Goal: Transaction & Acquisition: Purchase product/service

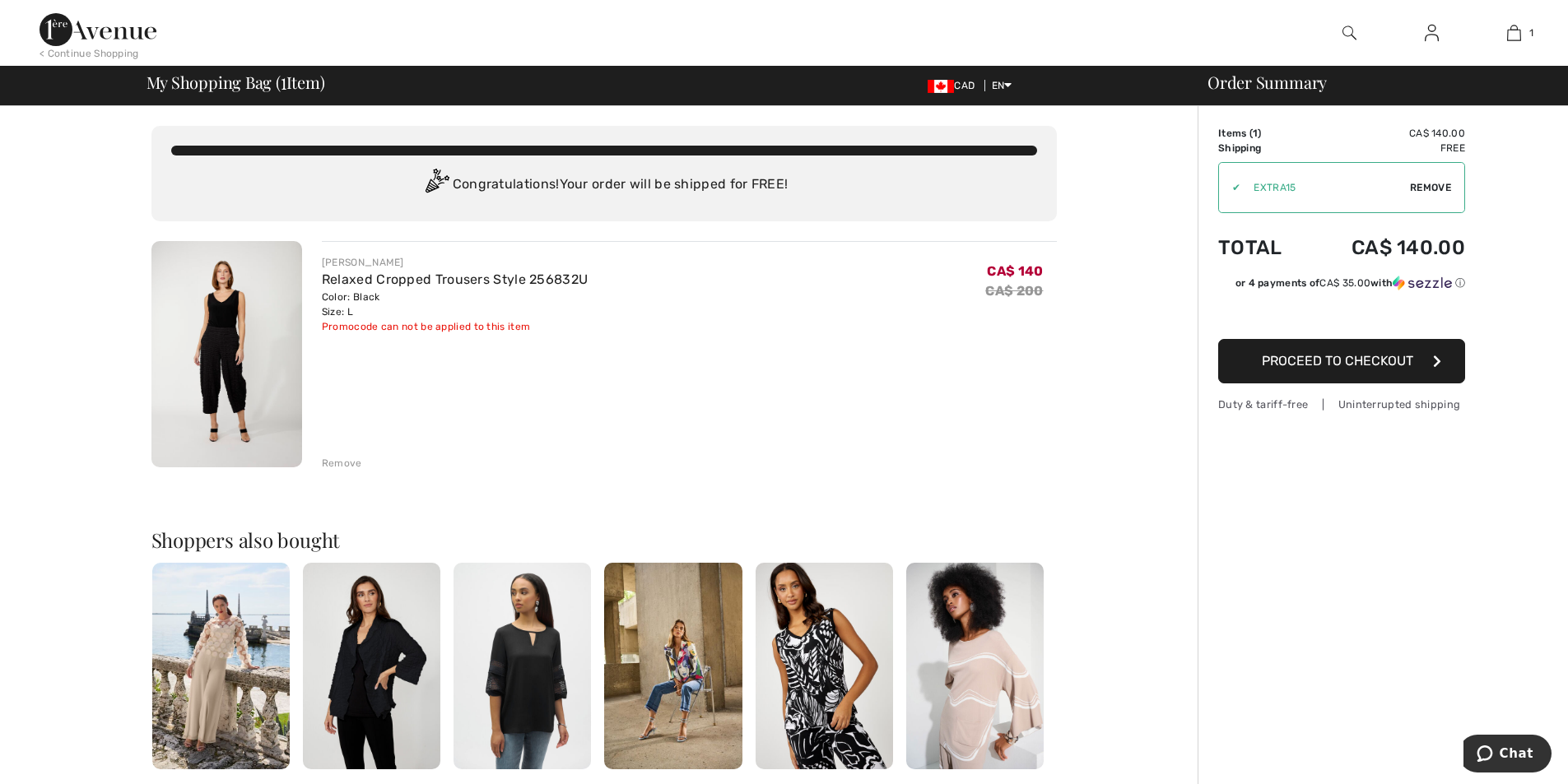
click at [341, 462] on div "Remove" at bounding box center [342, 462] width 41 height 15
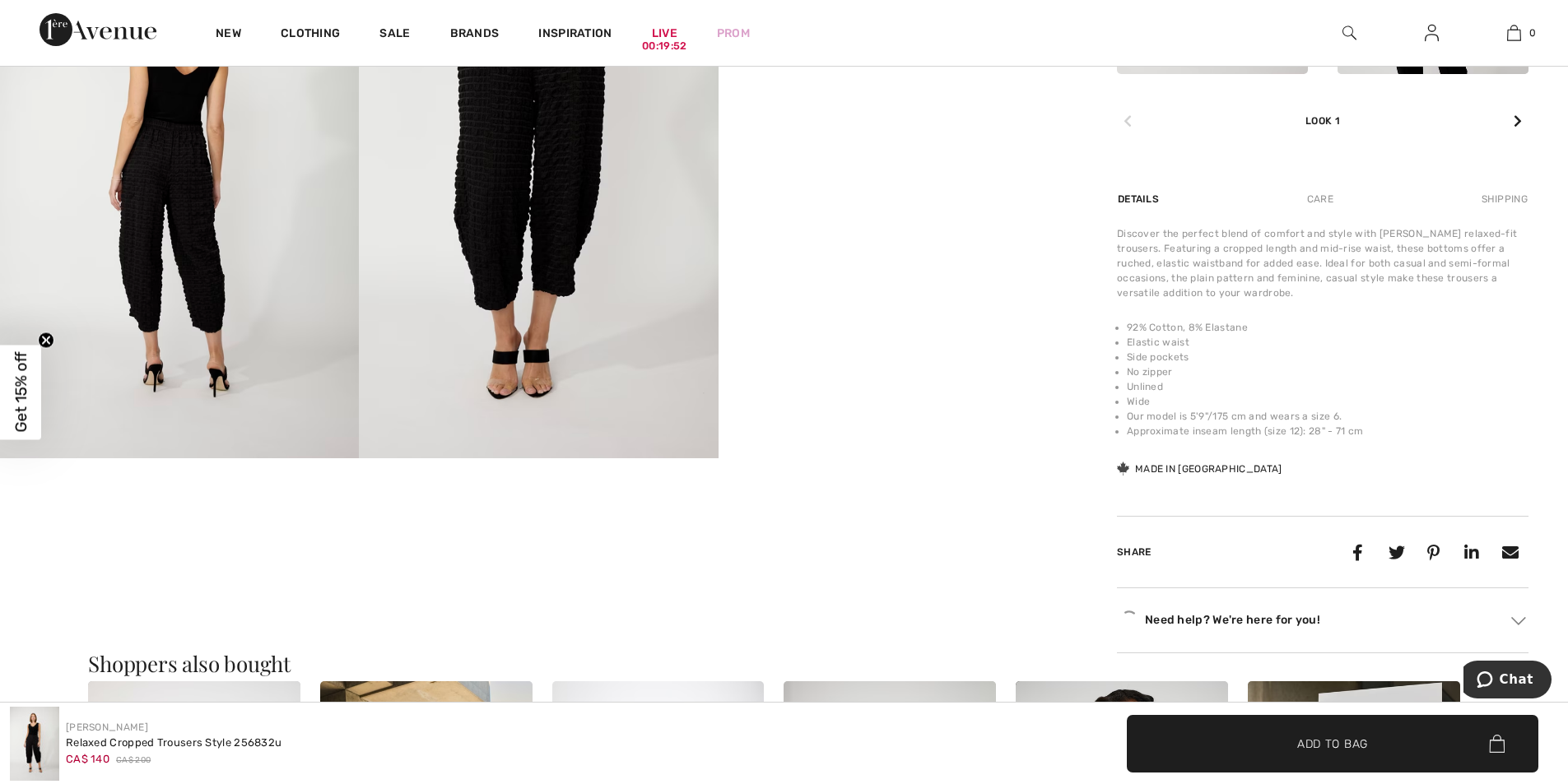
scroll to position [613, 0]
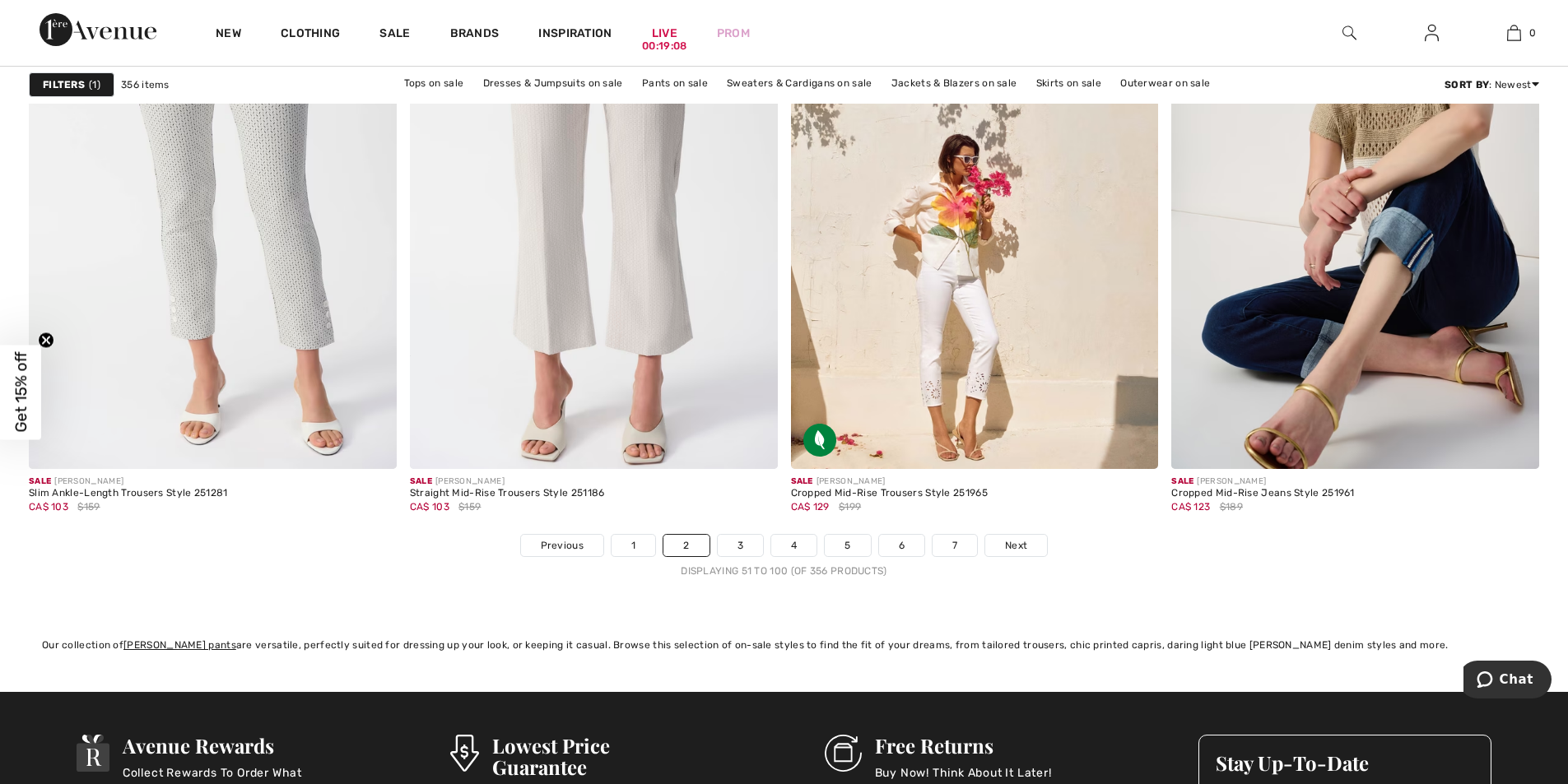
scroll to position [9561, 0]
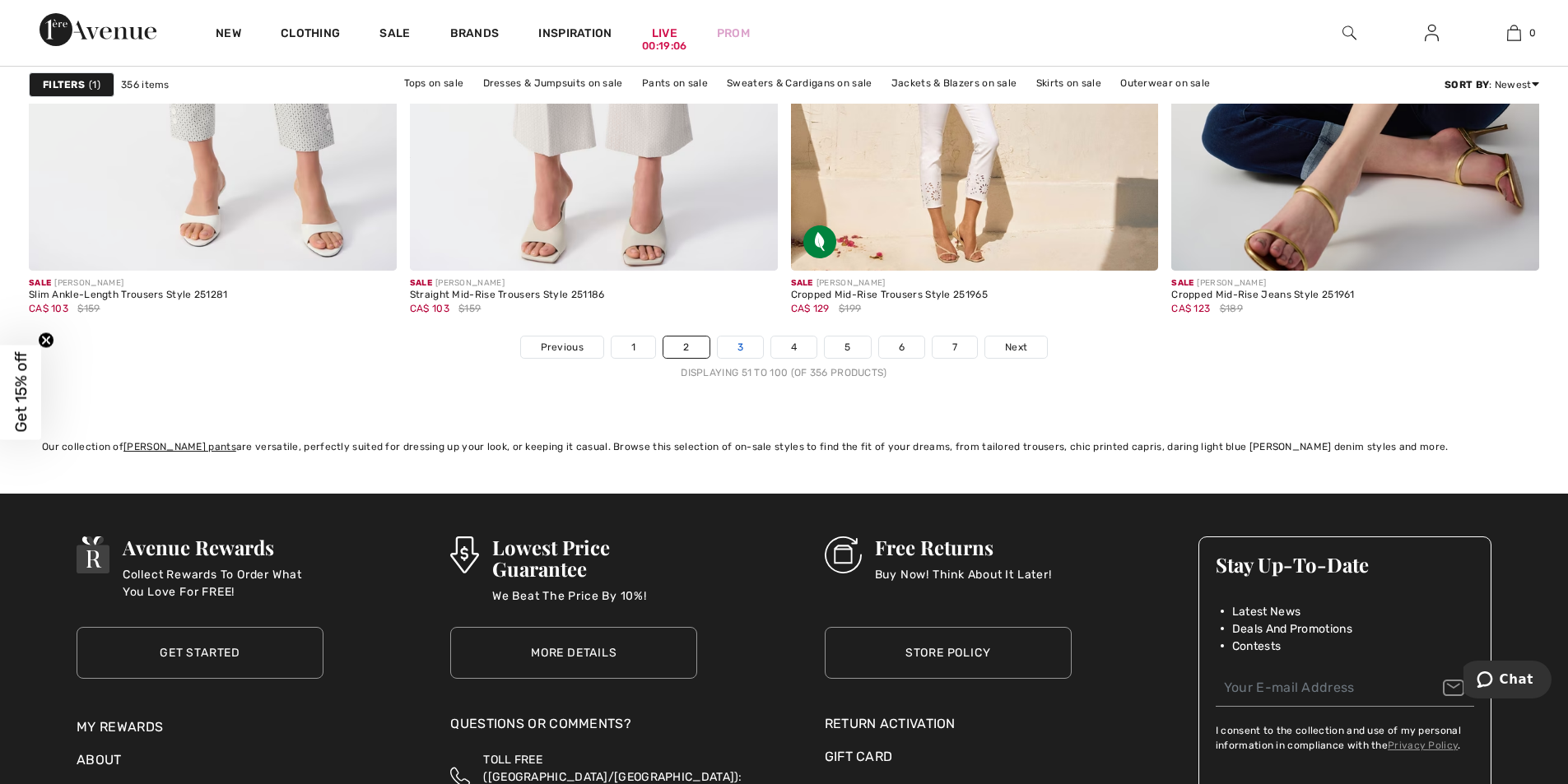
click at [743, 345] on link "3" at bounding box center [740, 347] width 46 height 21
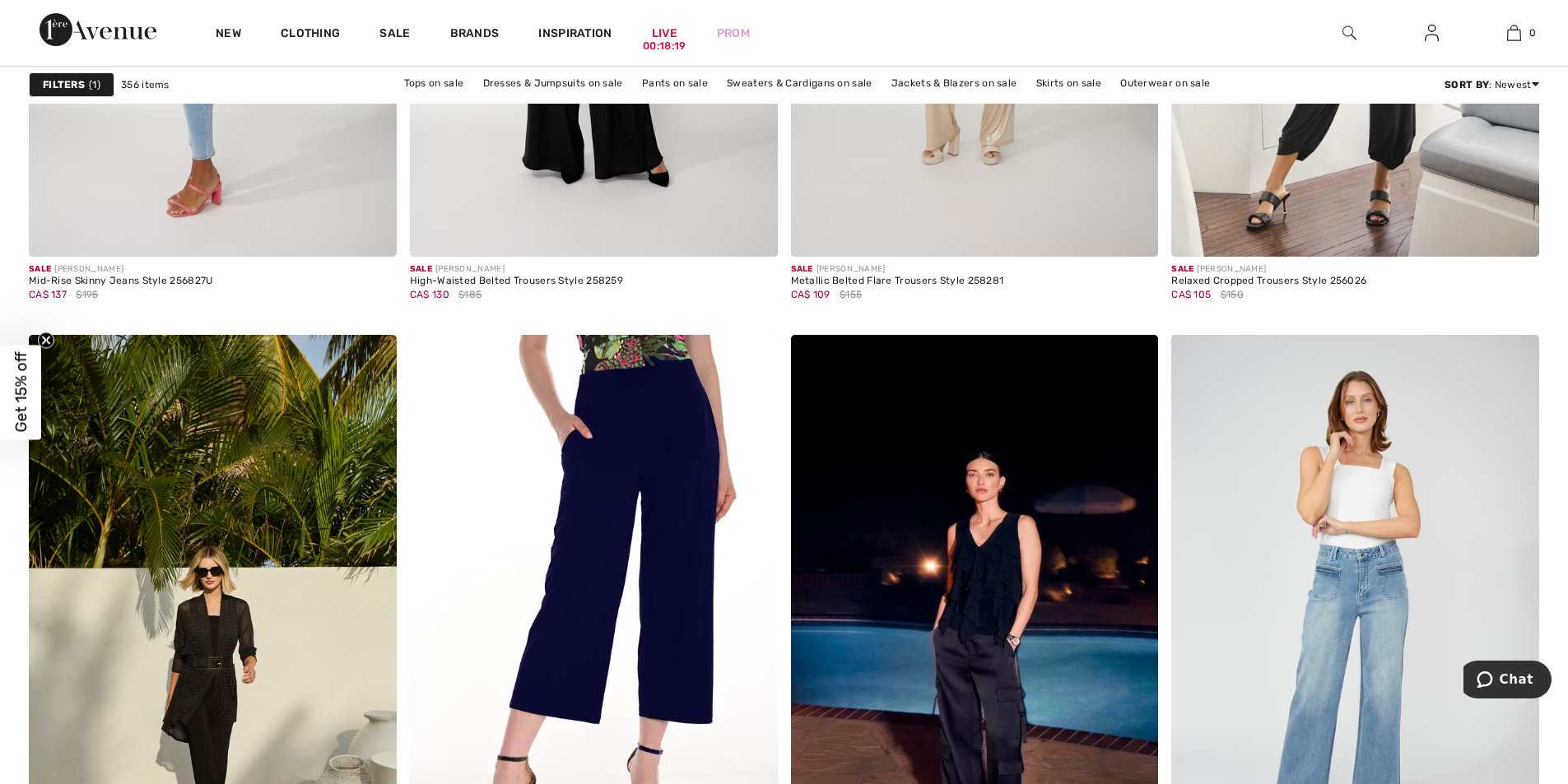
scroll to position [9110, 0]
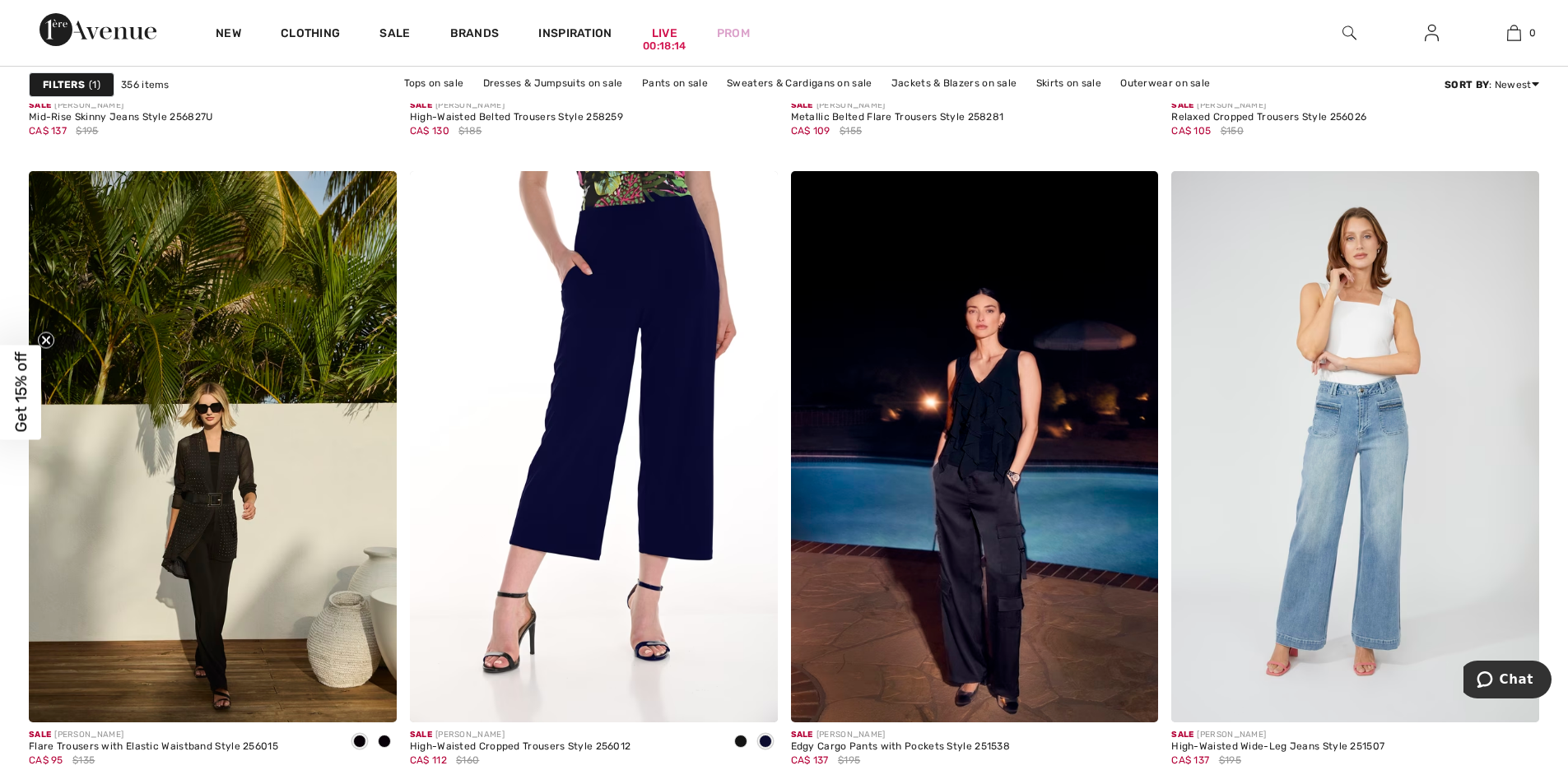
drag, startPoint x: 1580, startPoint y: 636, endPoint x: 64, endPoint y: 3, distance: 1642.8
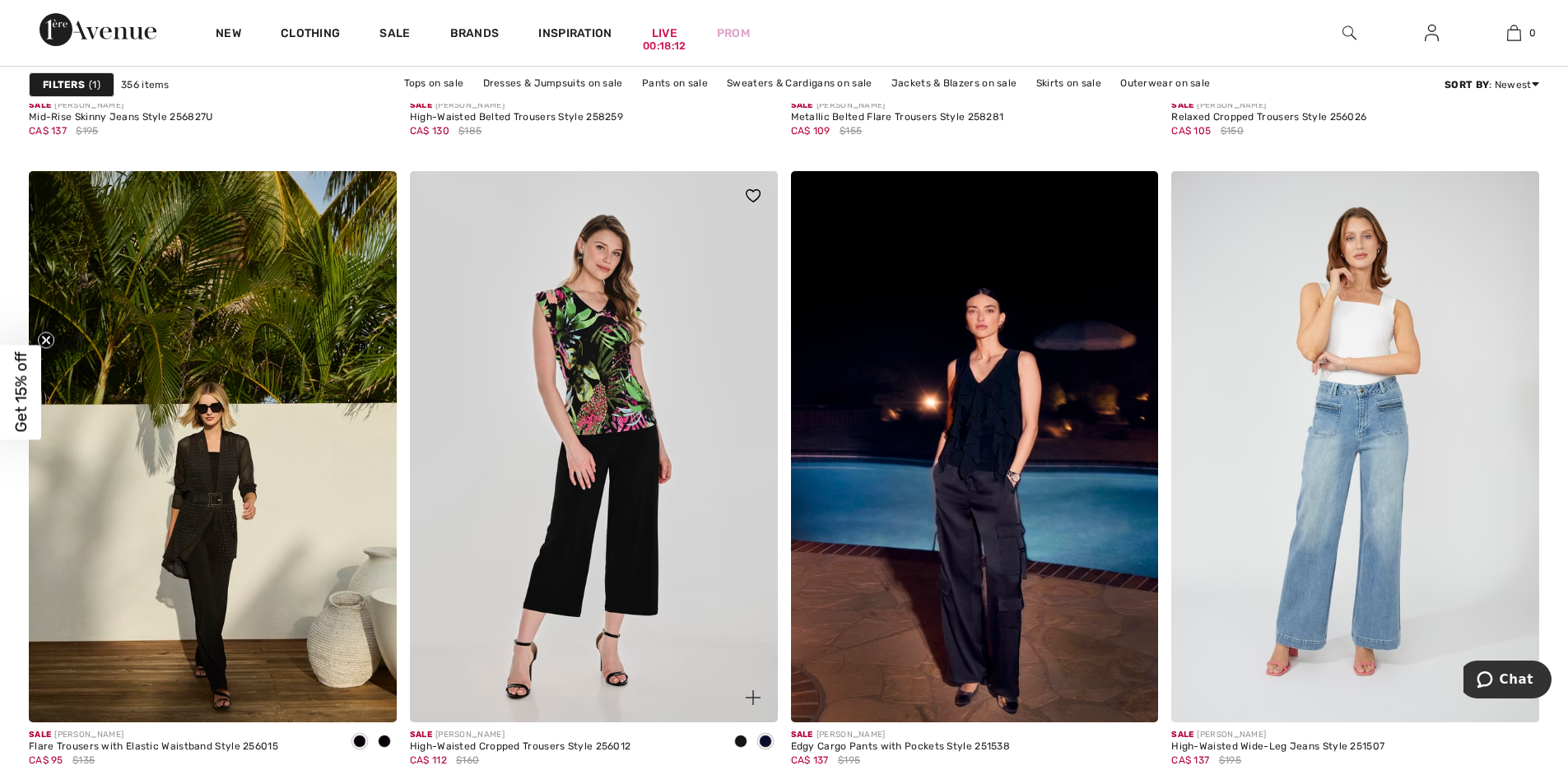
click at [611, 476] on img at bounding box center [594, 447] width 368 height 551
click at [614, 476] on img at bounding box center [594, 447] width 368 height 551
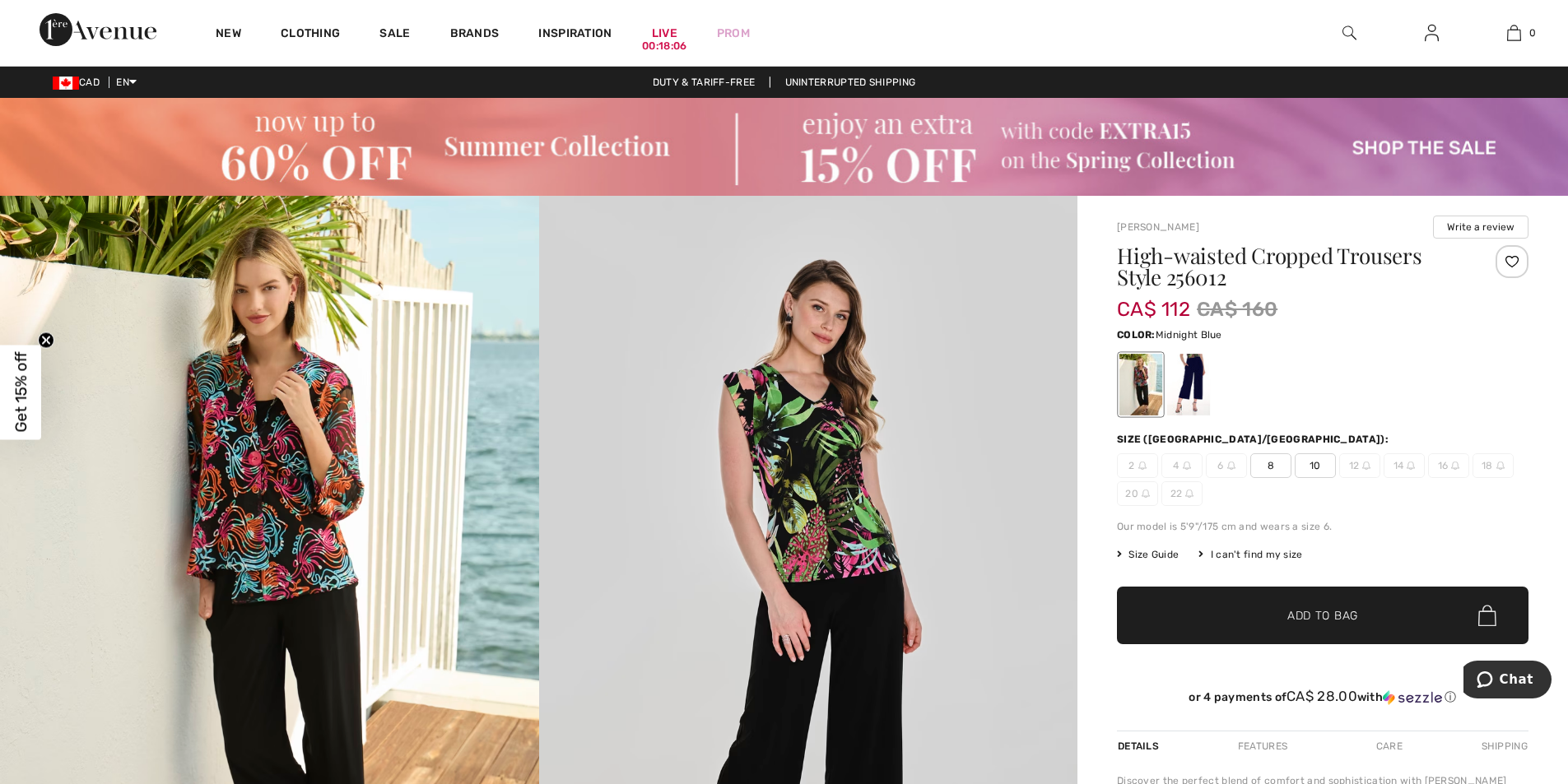
drag, startPoint x: 0, startPoint y: 0, endPoint x: 1198, endPoint y: 384, distance: 1258.0
click at [1198, 384] on div at bounding box center [1189, 385] width 43 height 62
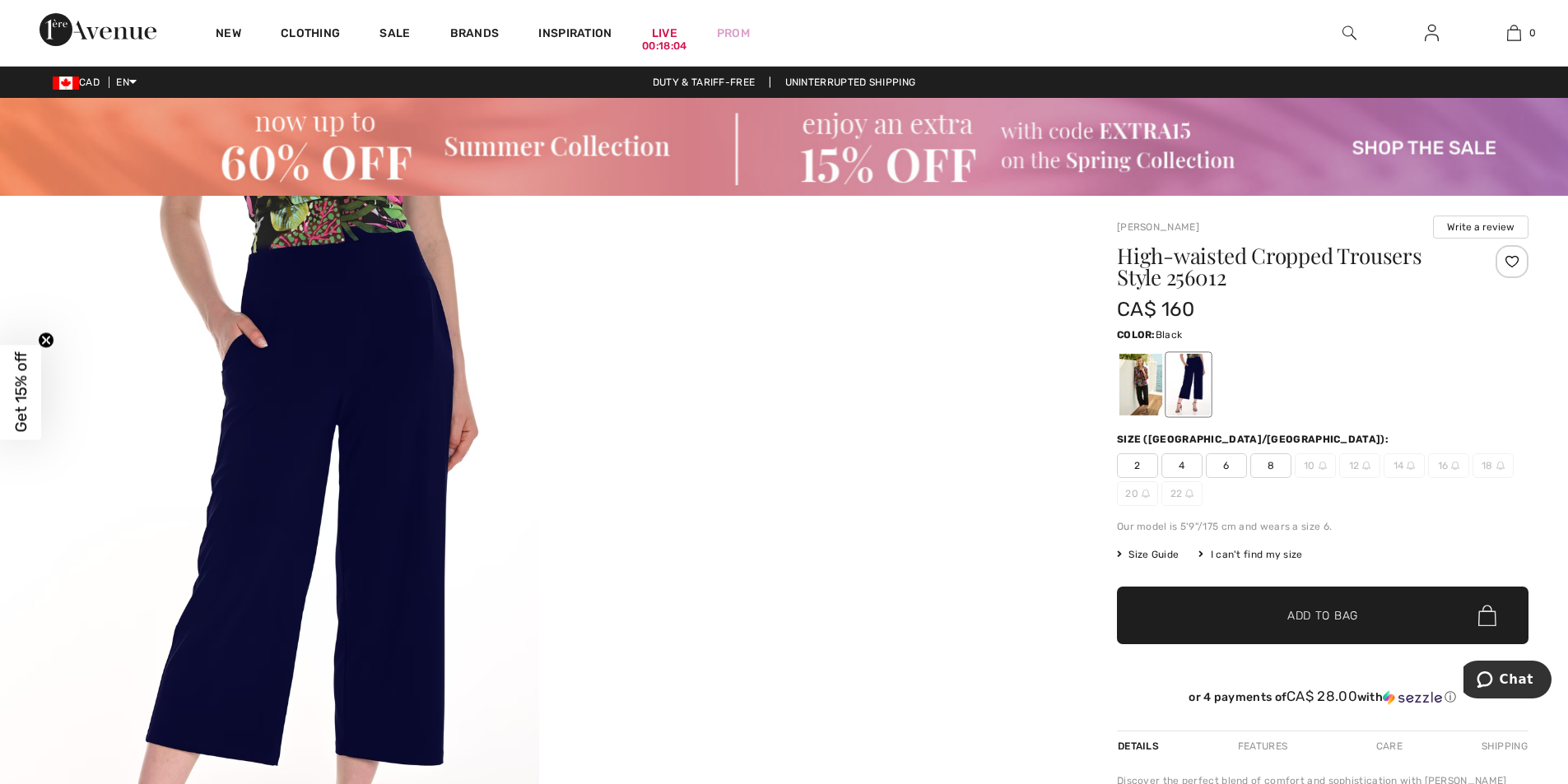
click at [1137, 379] on div at bounding box center [1141, 385] width 43 height 62
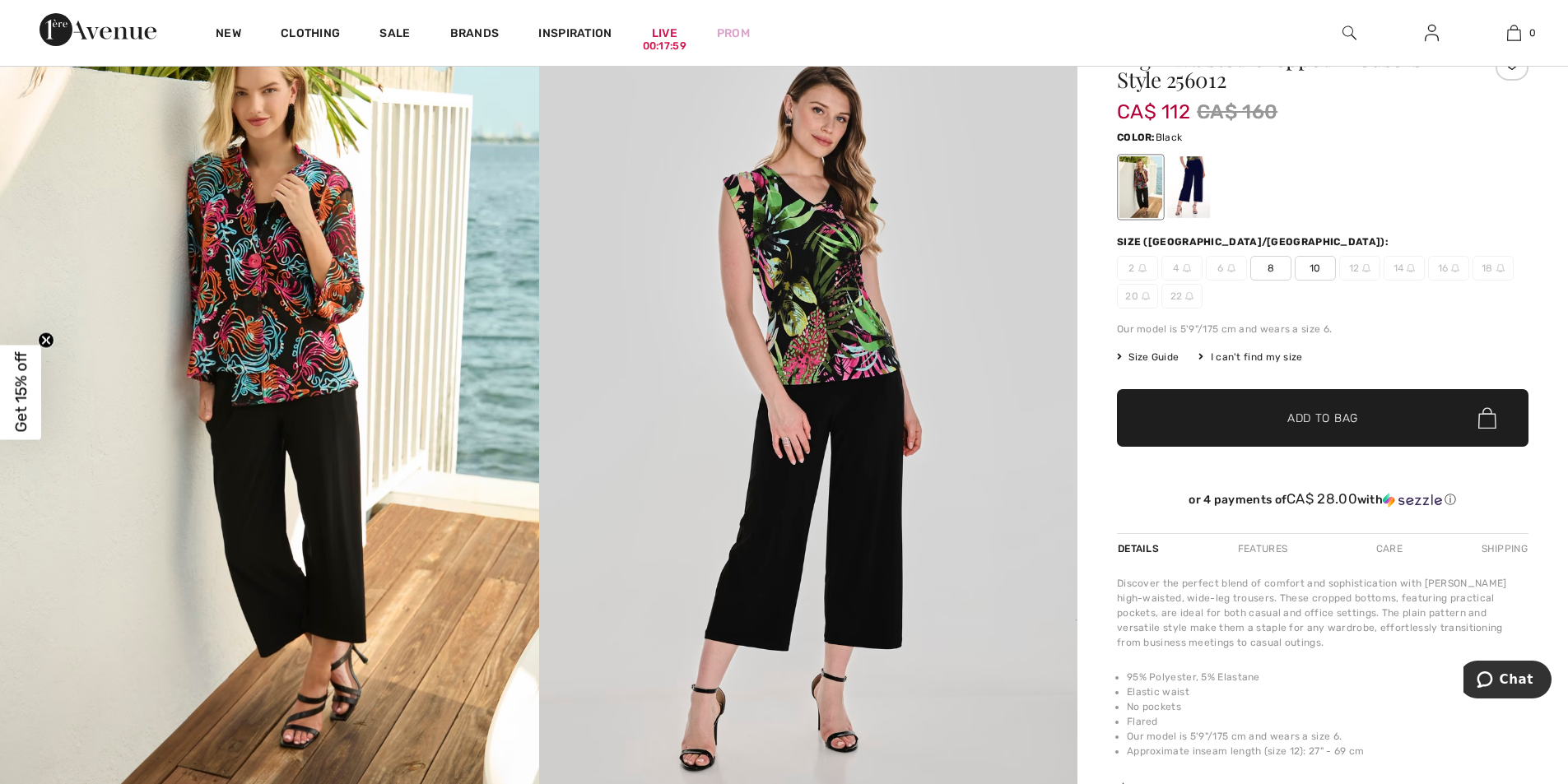
scroll to position [279, 0]
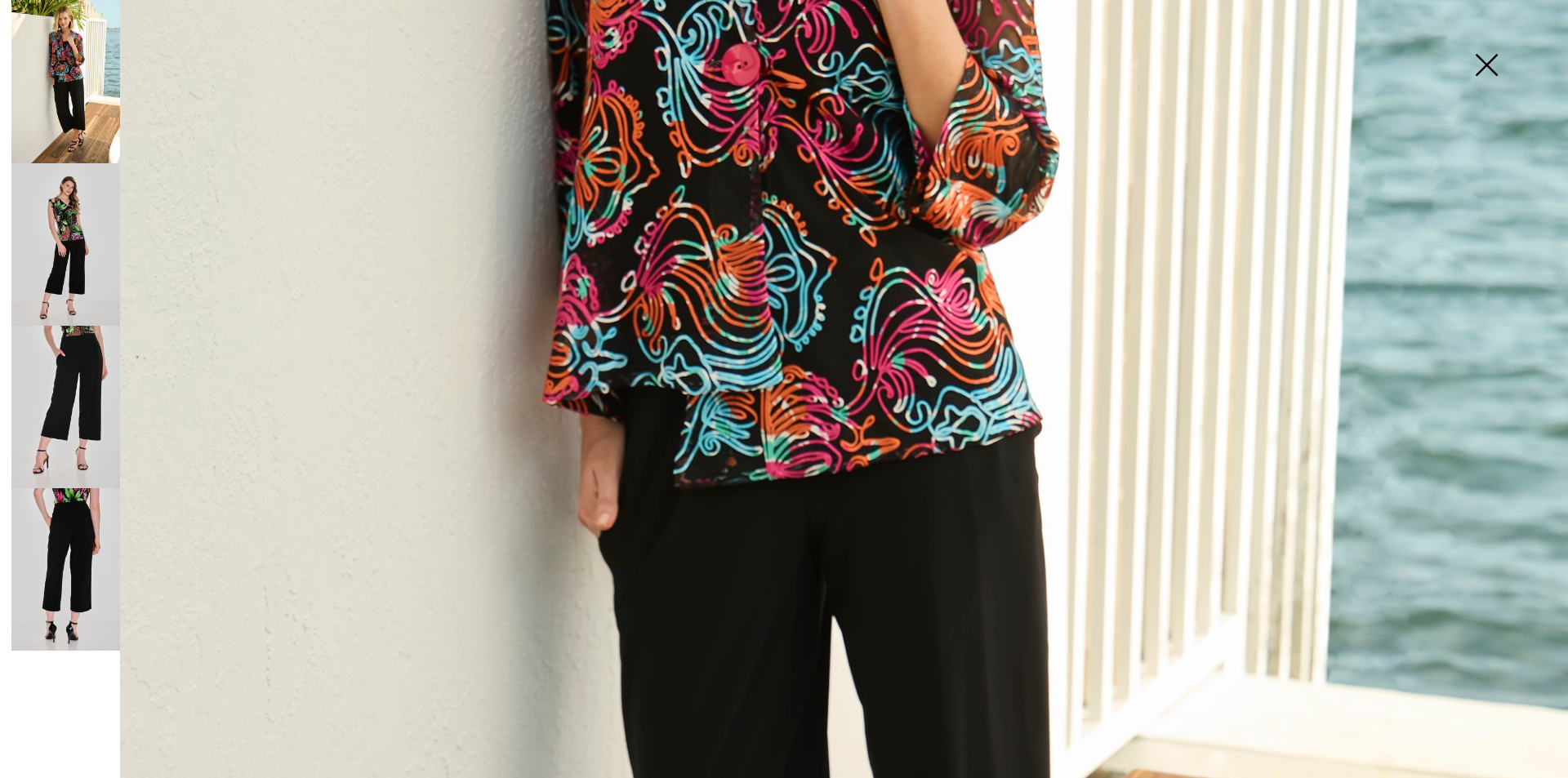
scroll to position [720, 0]
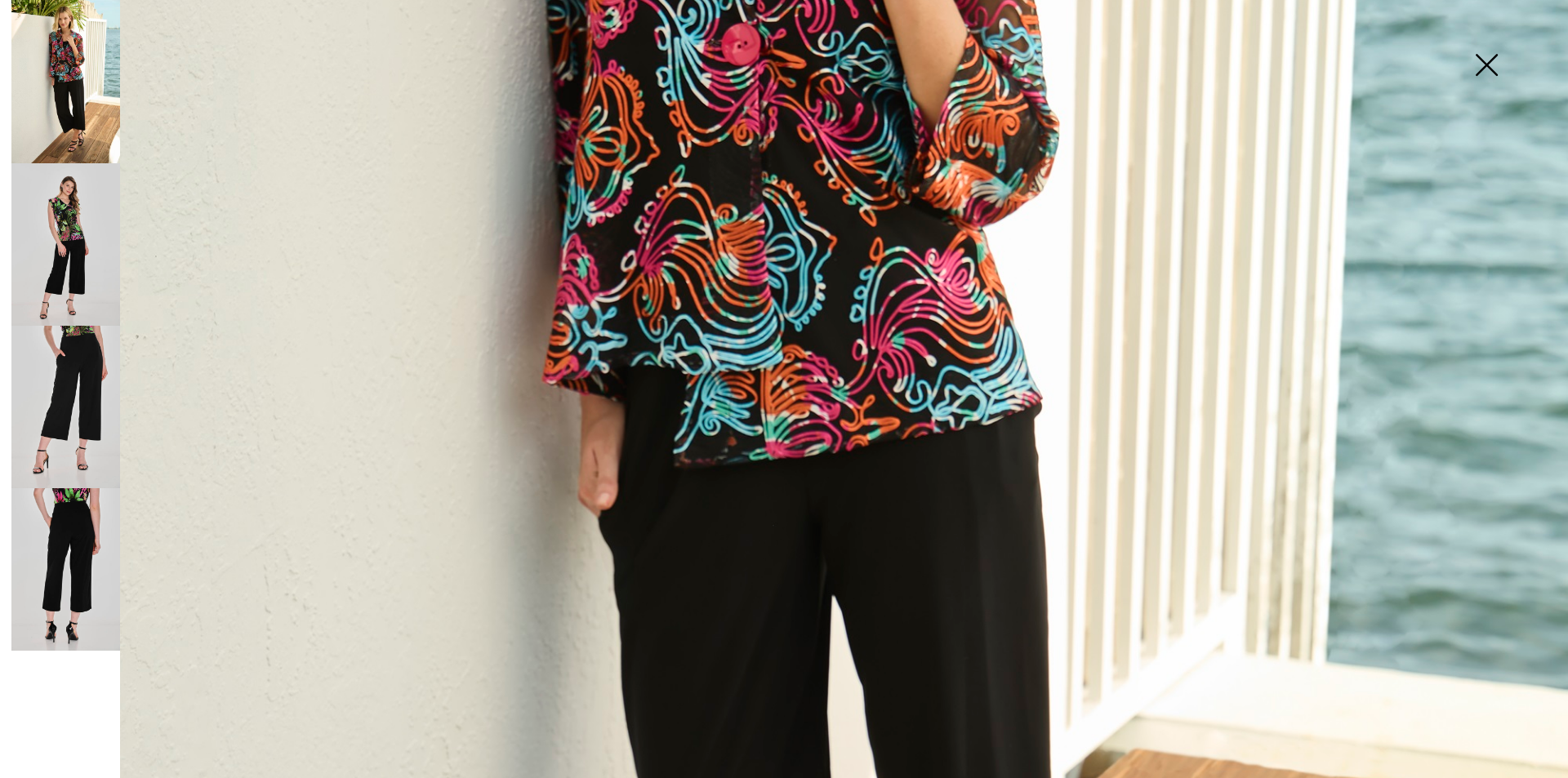
click at [62, 402] on img at bounding box center [65, 407] width 109 height 163
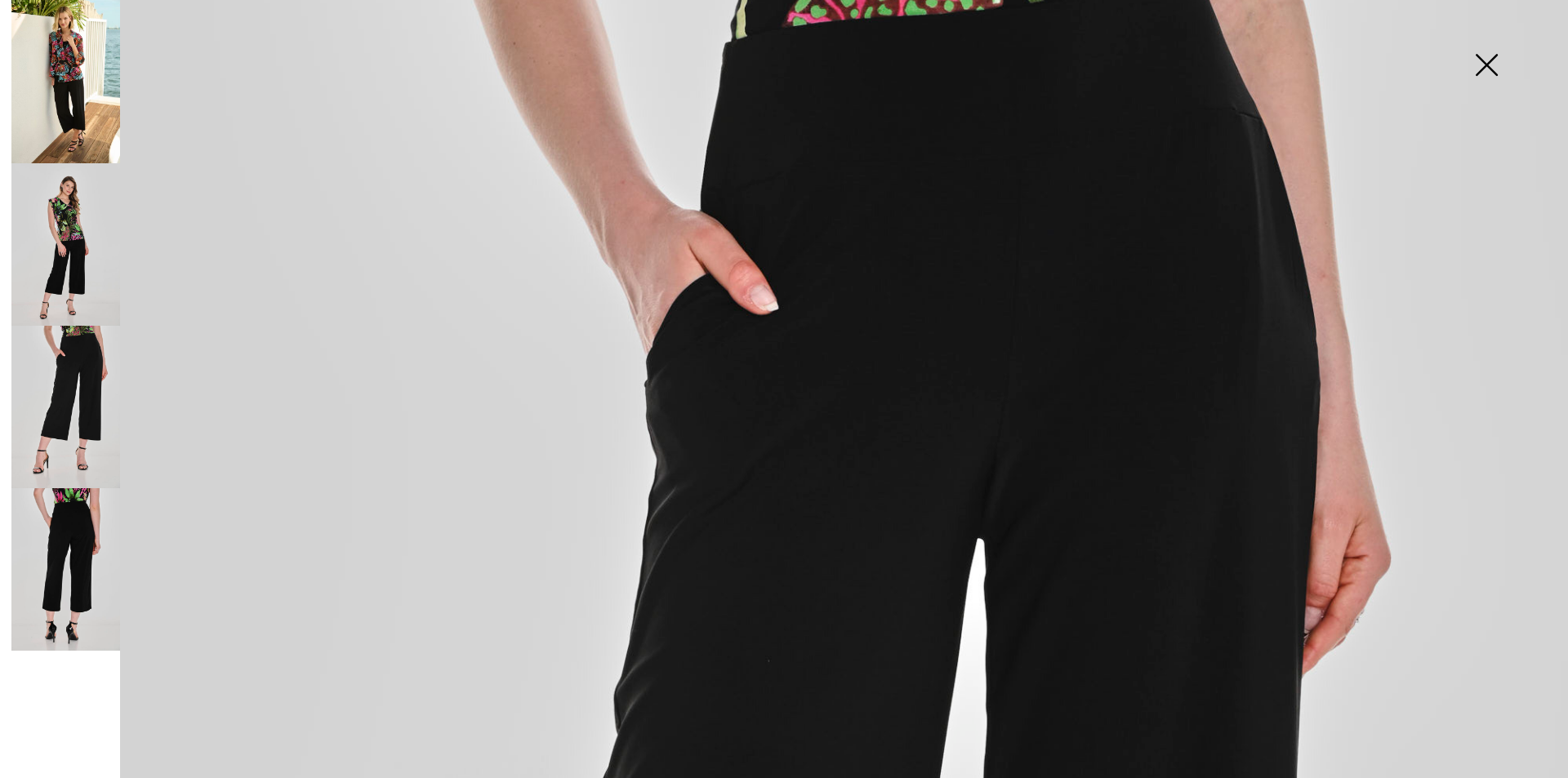
scroll to position [24, 0]
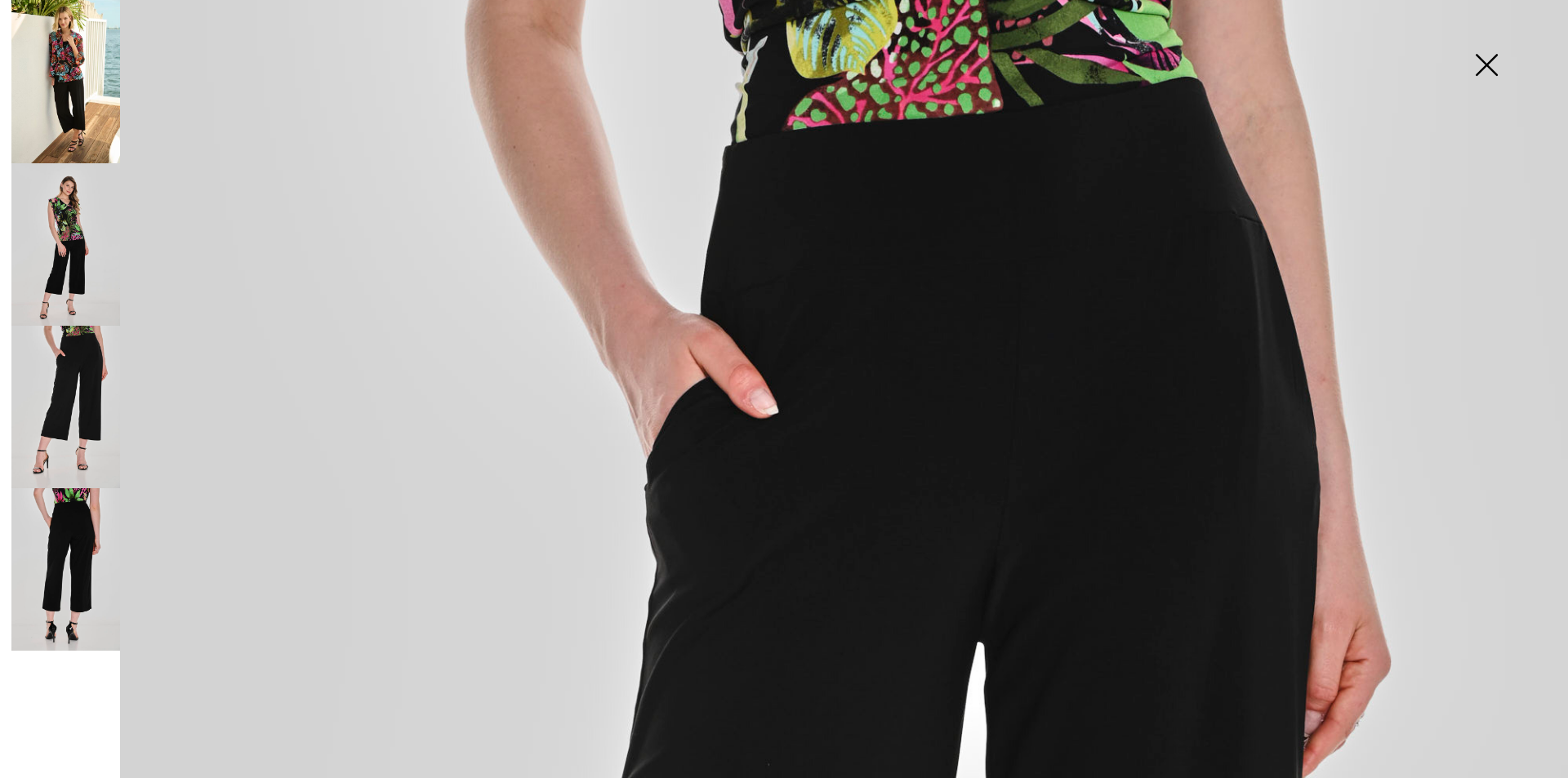
click at [1482, 67] on img at bounding box center [1486, 65] width 82 height 84
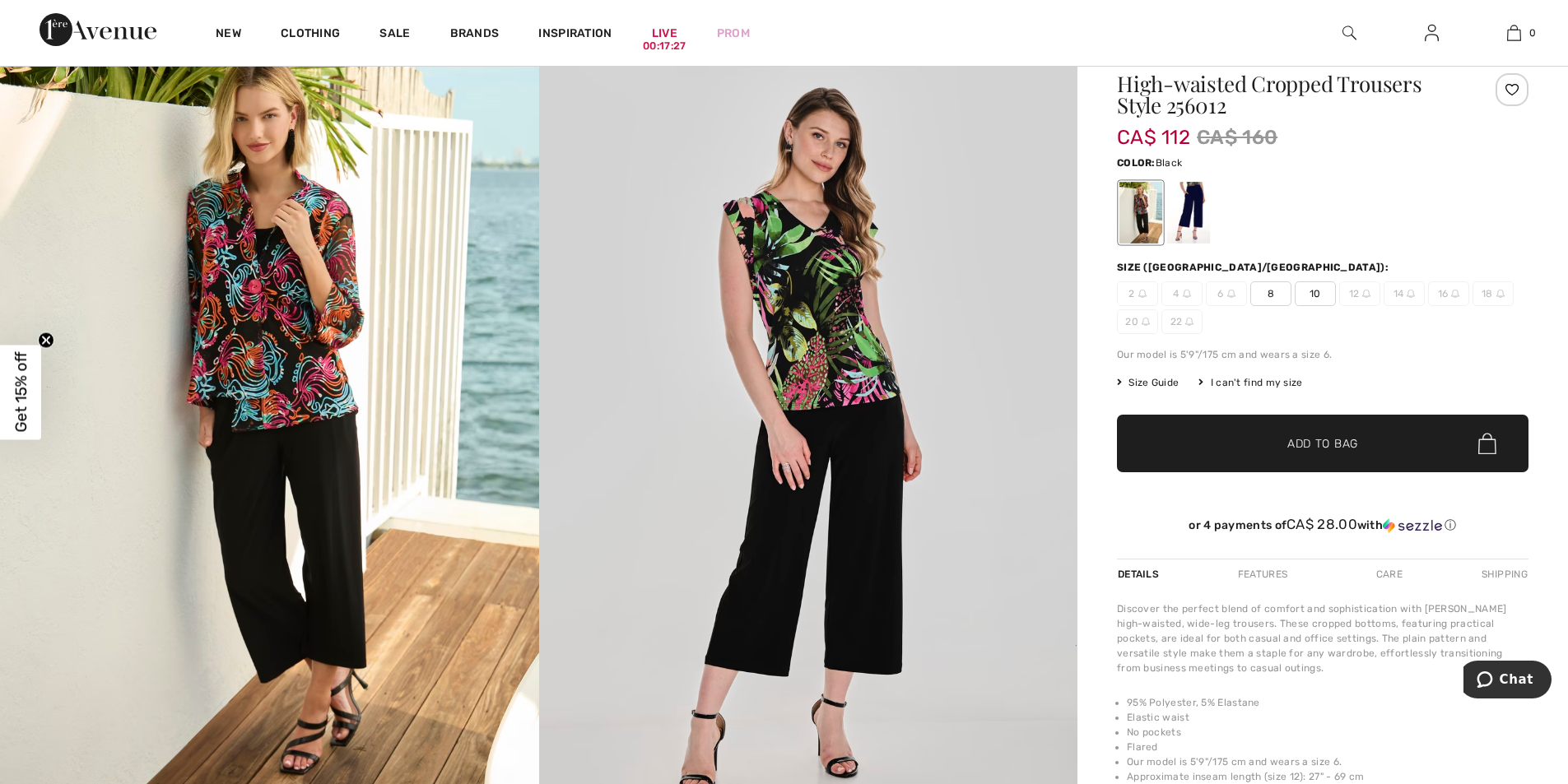
scroll to position [99, 0]
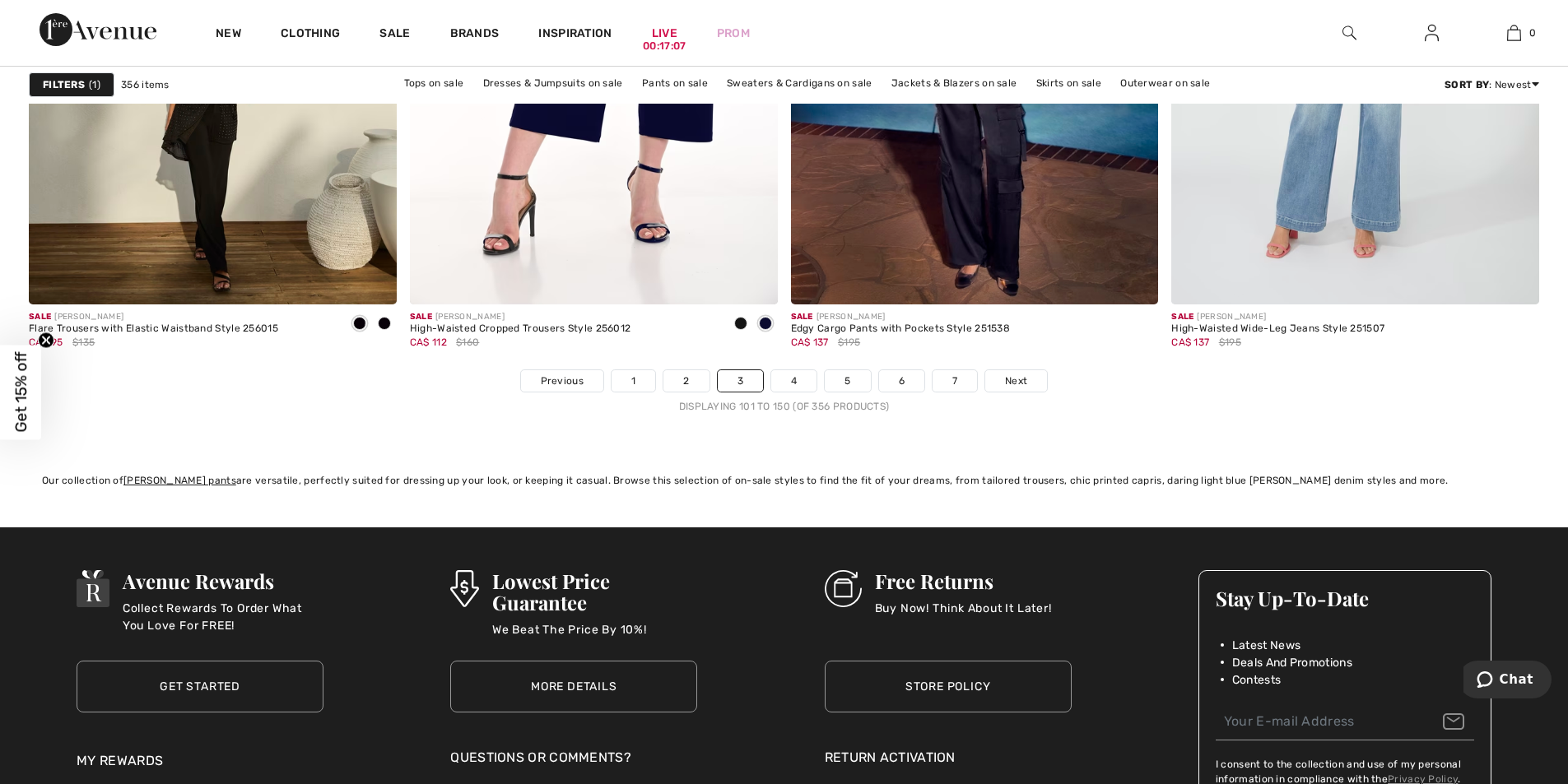
scroll to position [9610, 0]
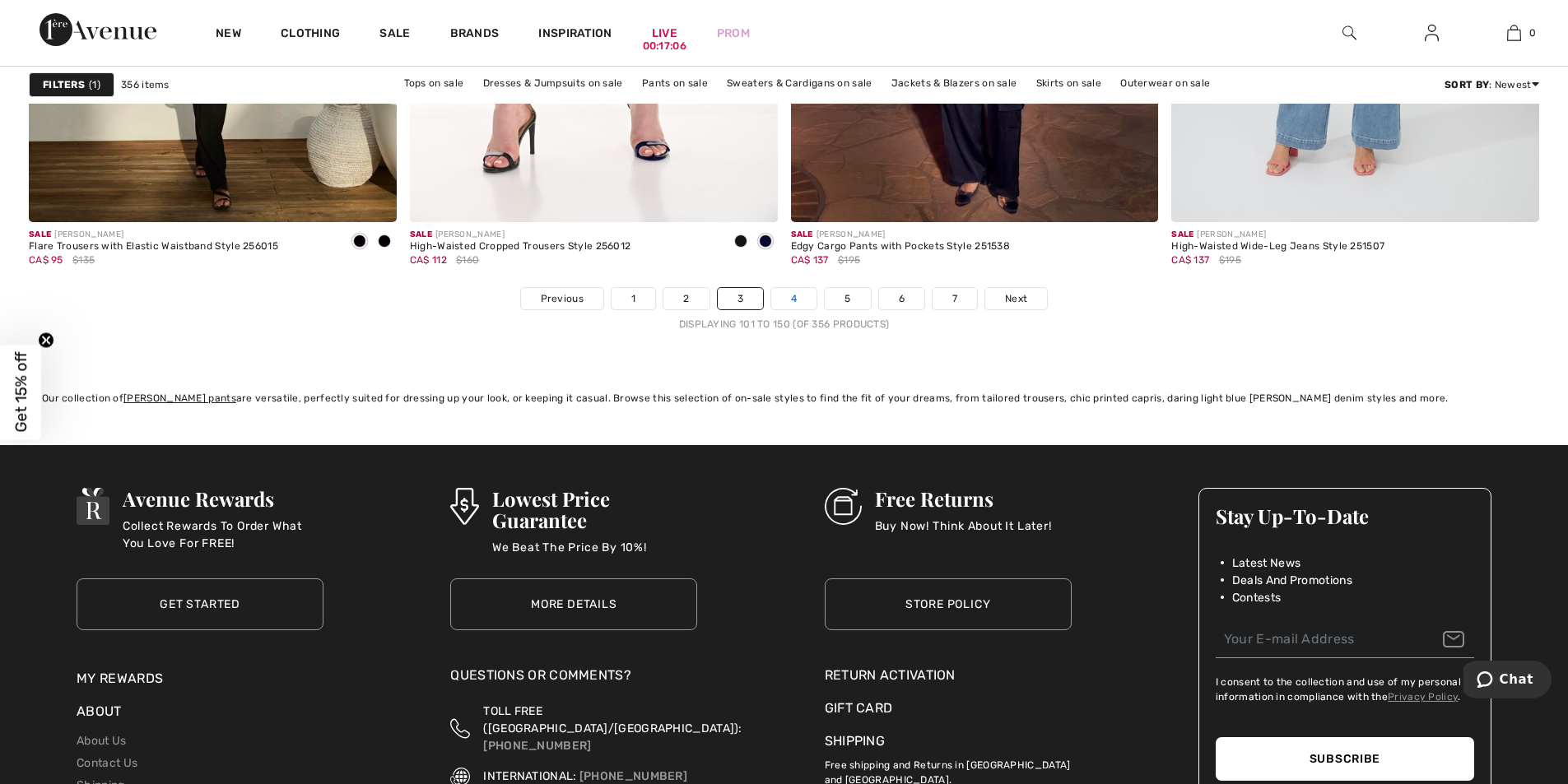
click at [786, 294] on link "4" at bounding box center [794, 298] width 46 height 21
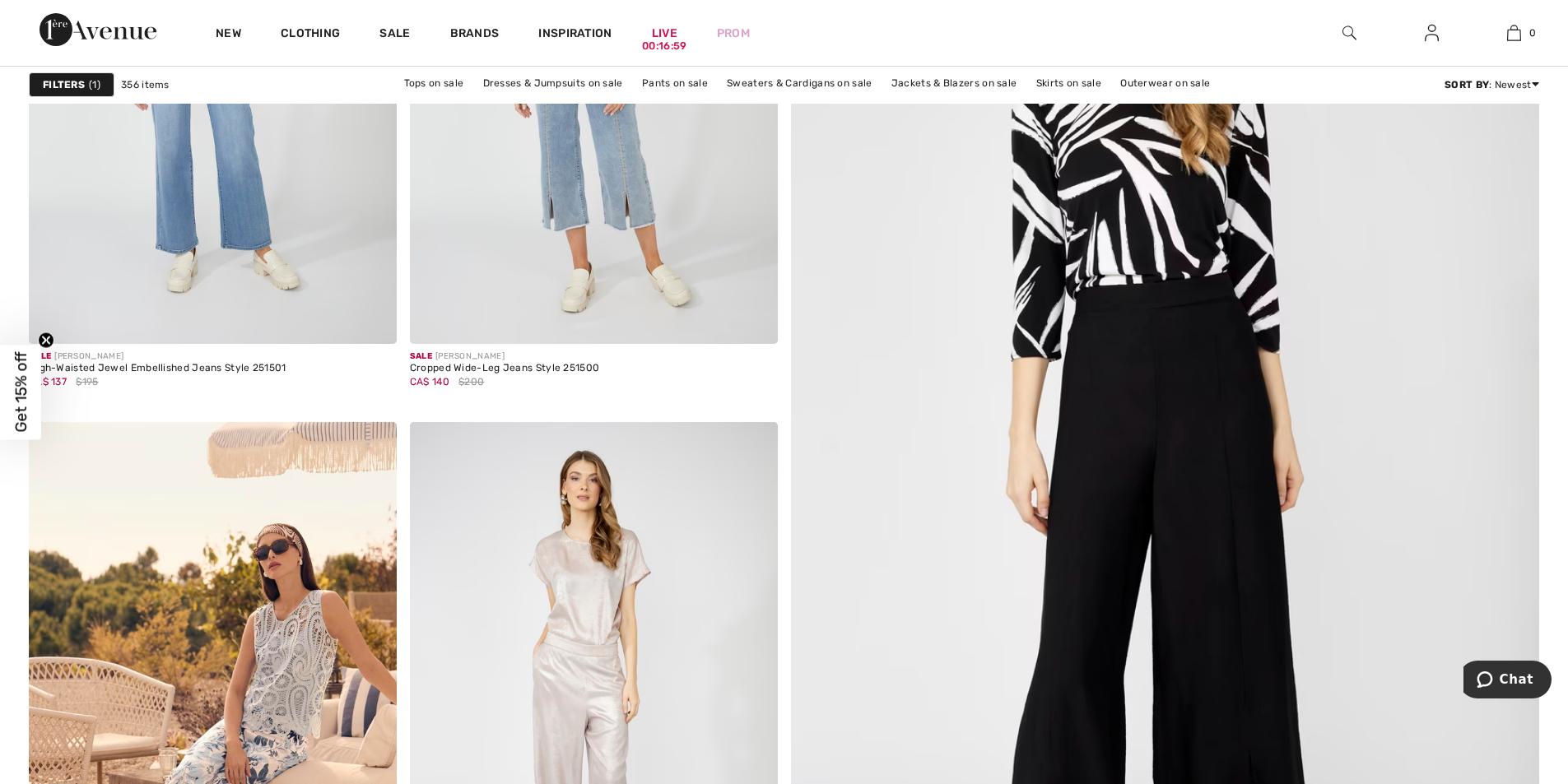
scroll to position [514, 0]
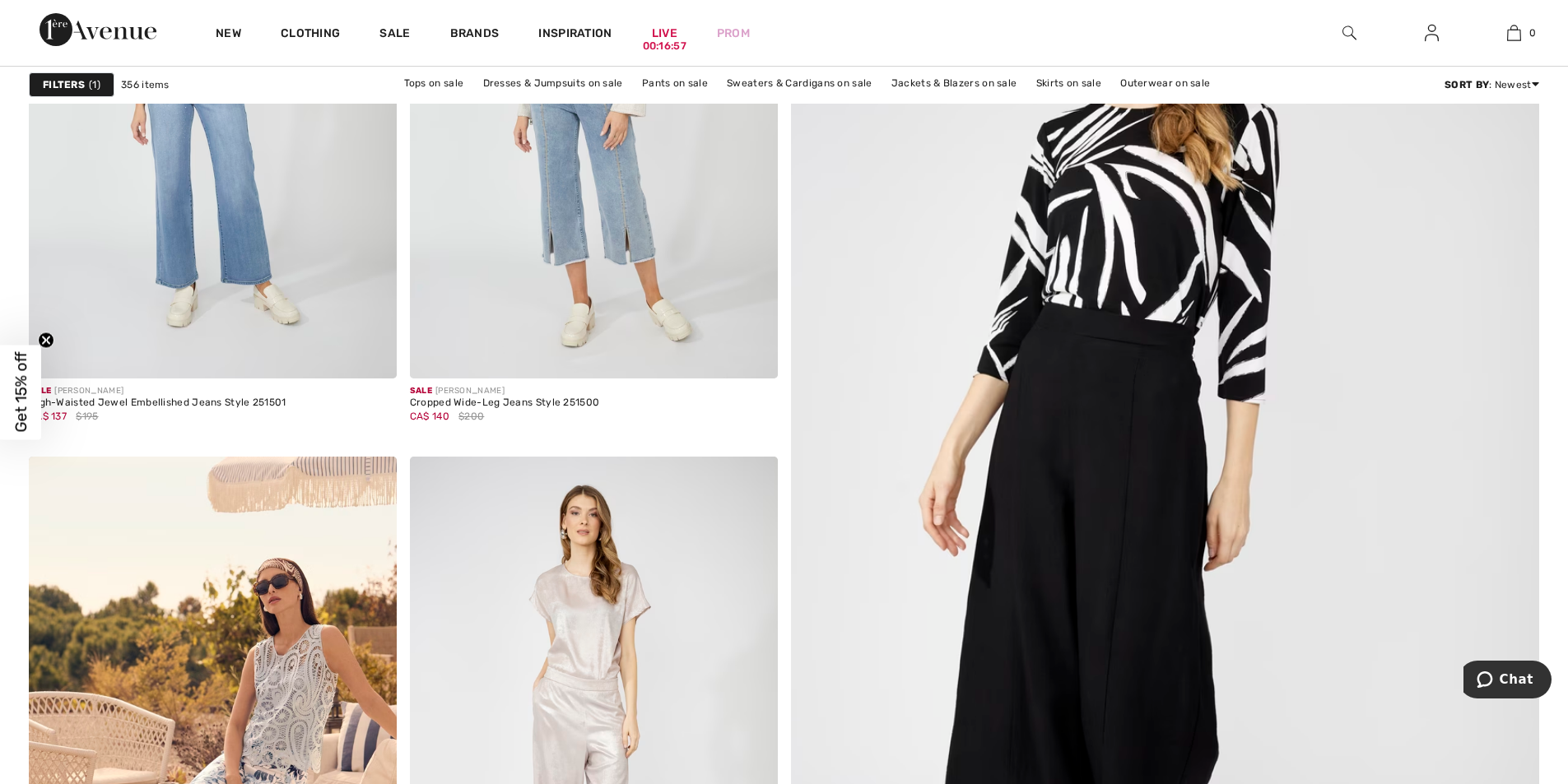
click at [1131, 396] on img at bounding box center [1166, 501] width 898 height 1347
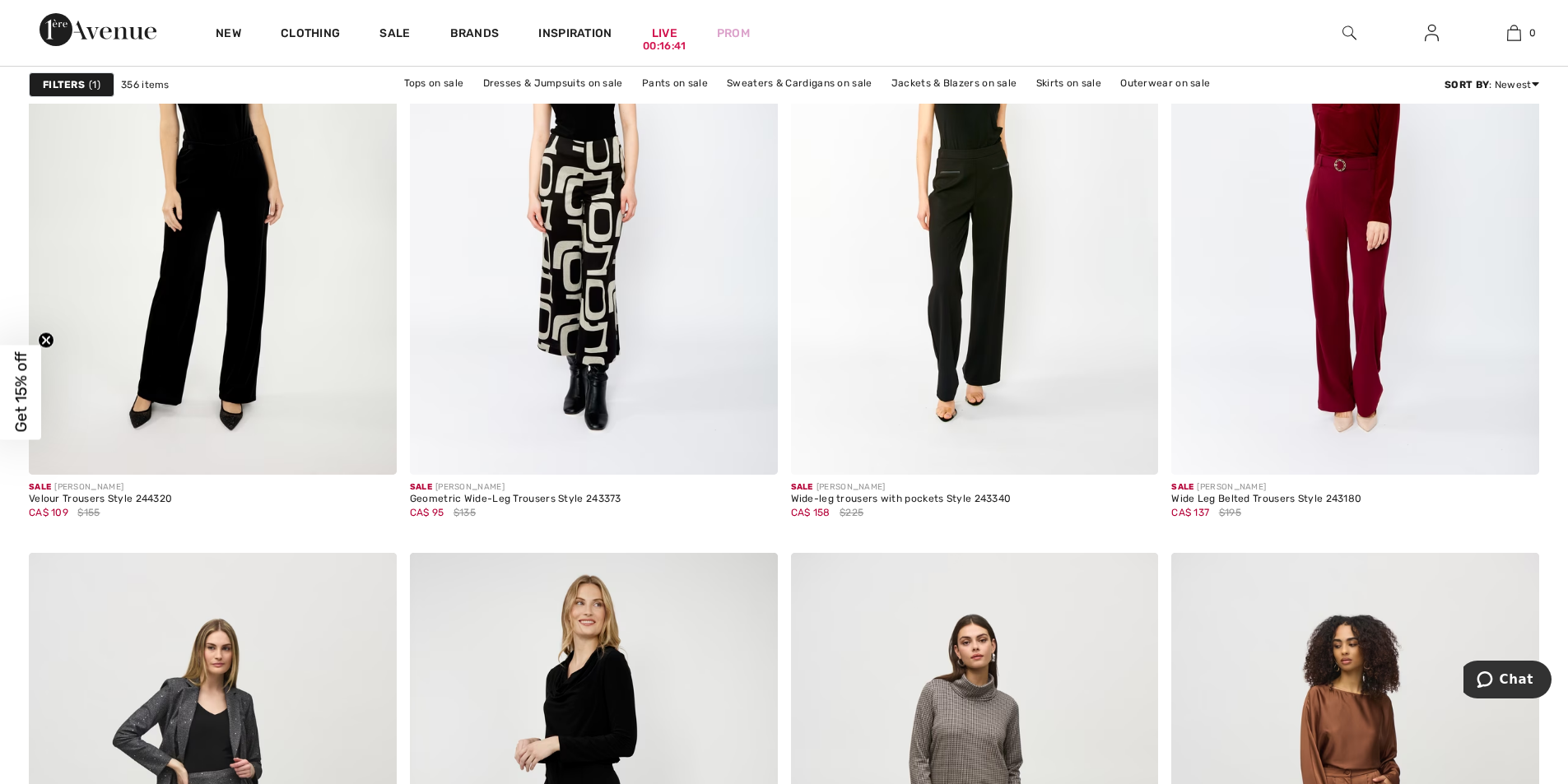
scroll to position [4397, 0]
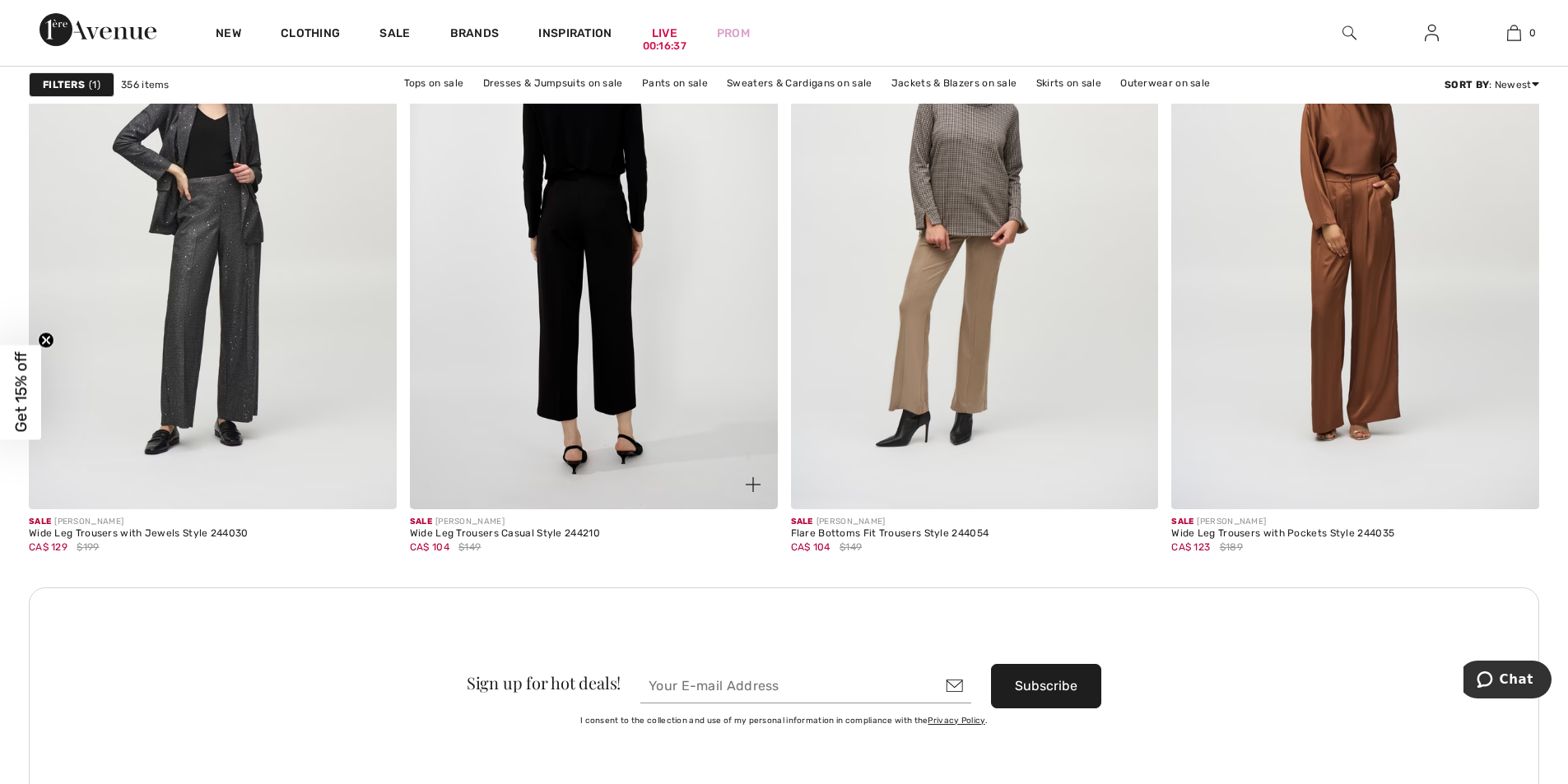
click at [587, 218] on img at bounding box center [594, 234] width 368 height 551
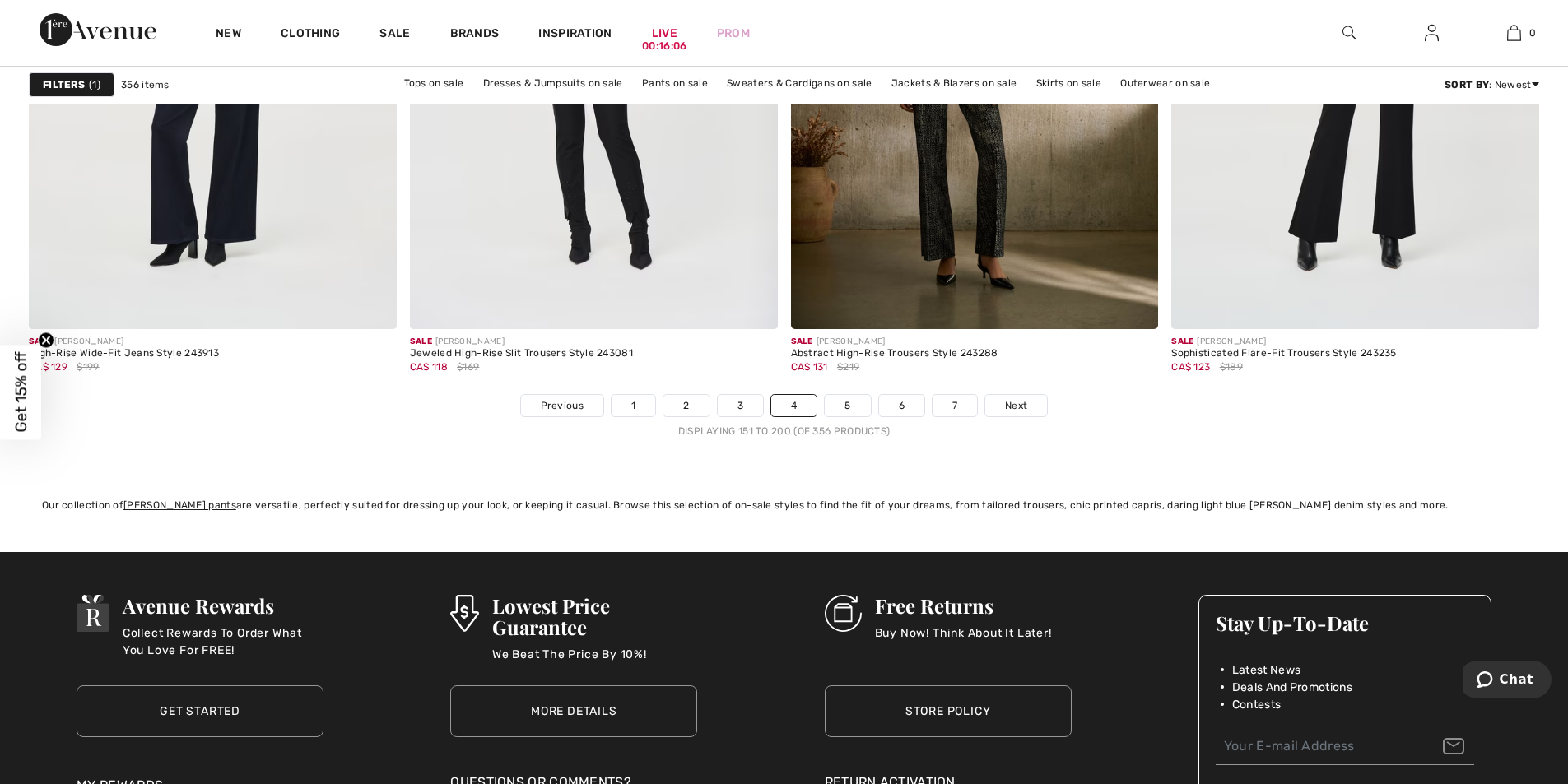
scroll to position [9573, 0]
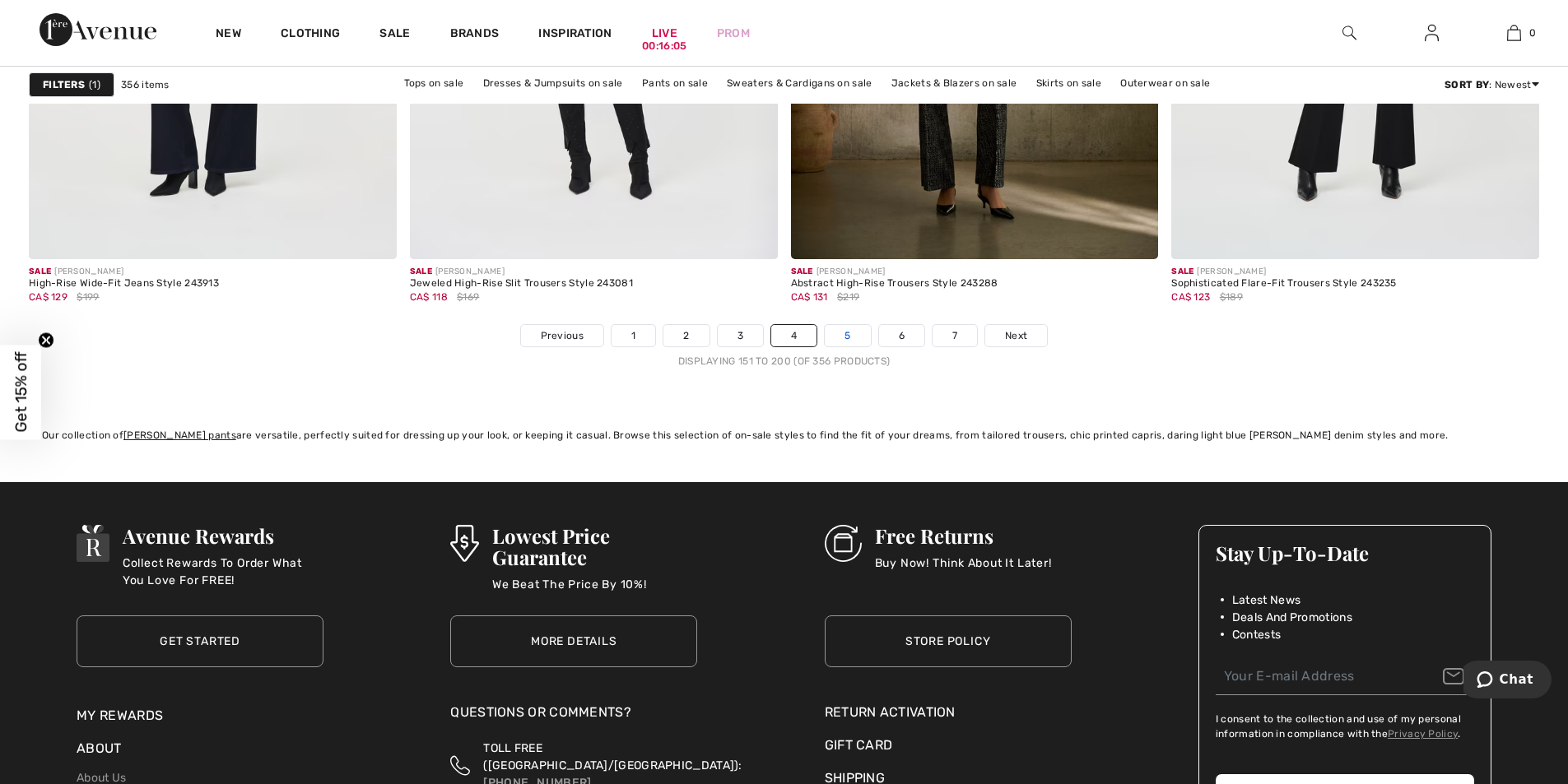
click at [842, 335] on link "5" at bounding box center [848, 335] width 46 height 21
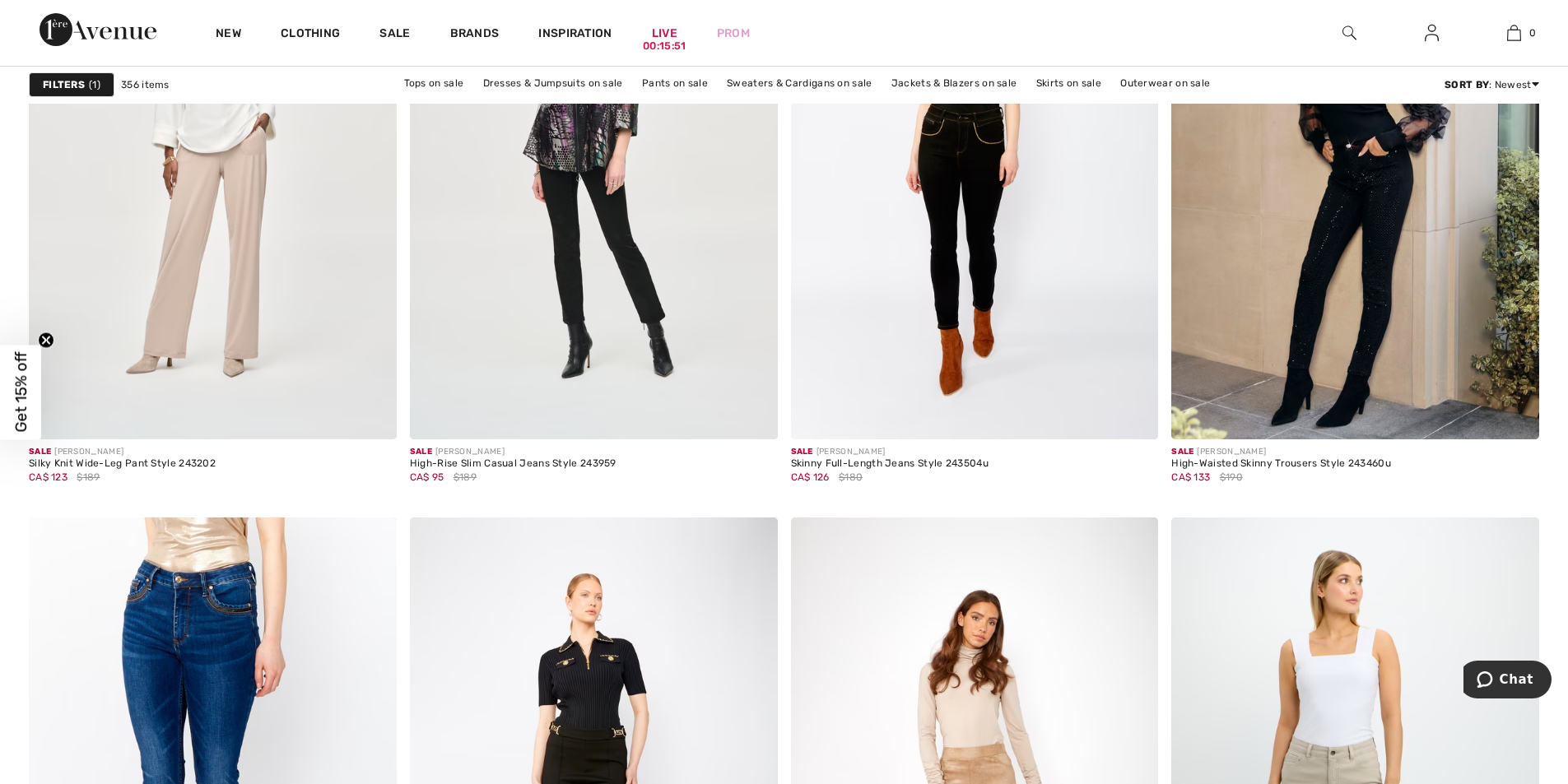
scroll to position [4408, 0]
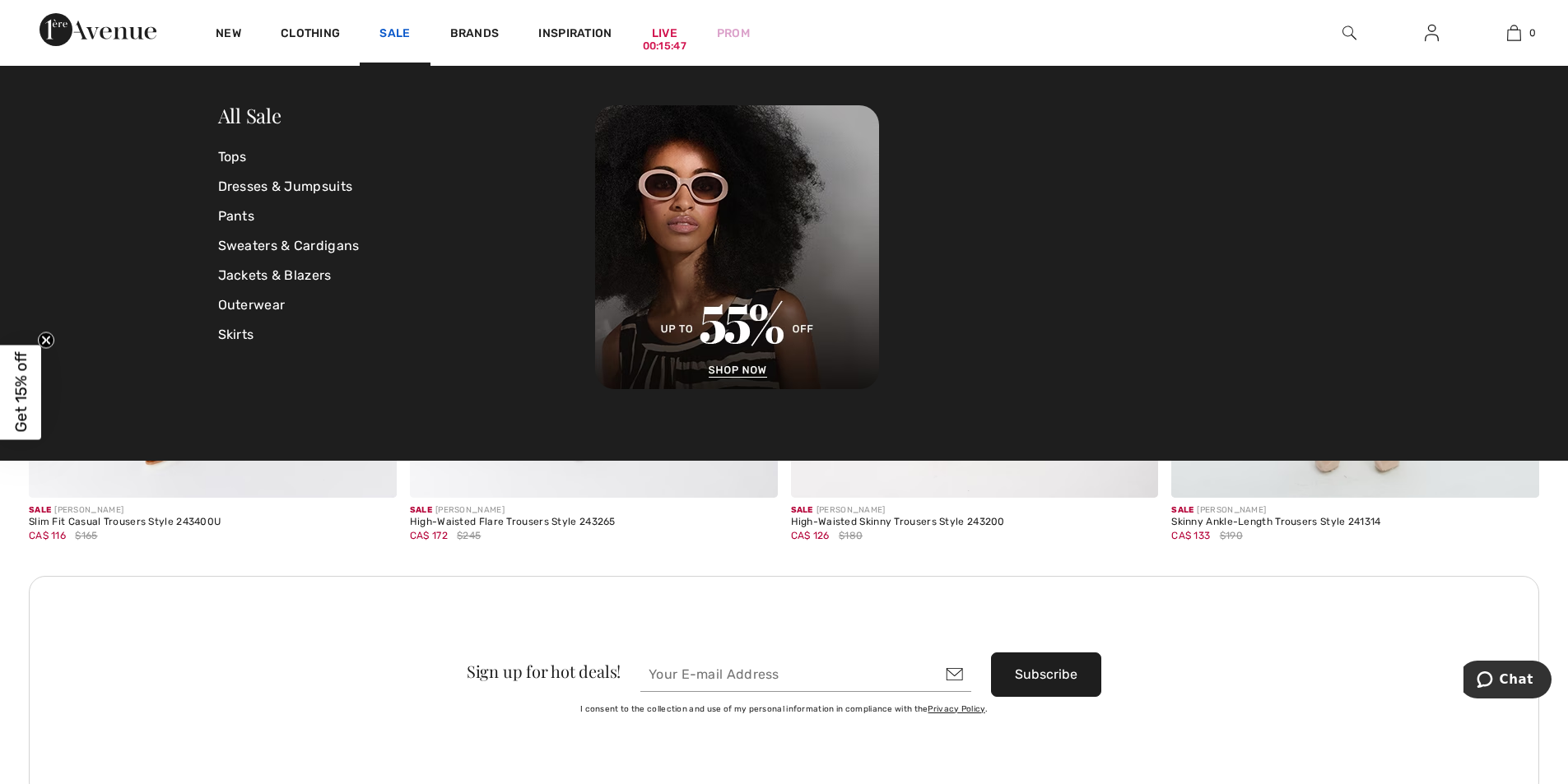
click at [406, 34] on link "Sale" at bounding box center [394, 35] width 30 height 17
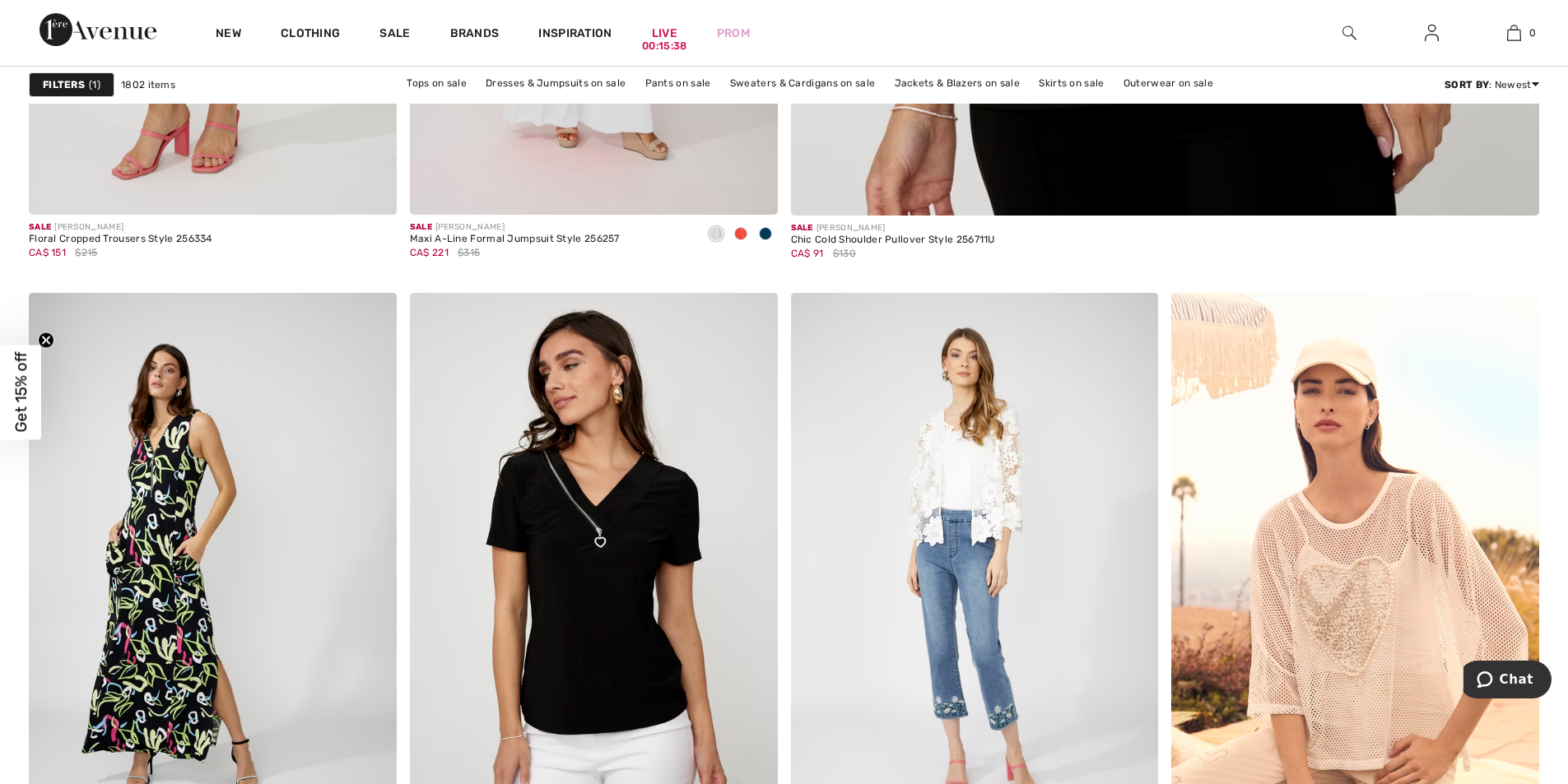
scroll to position [1636, 0]
